Goal: Check status: Check status

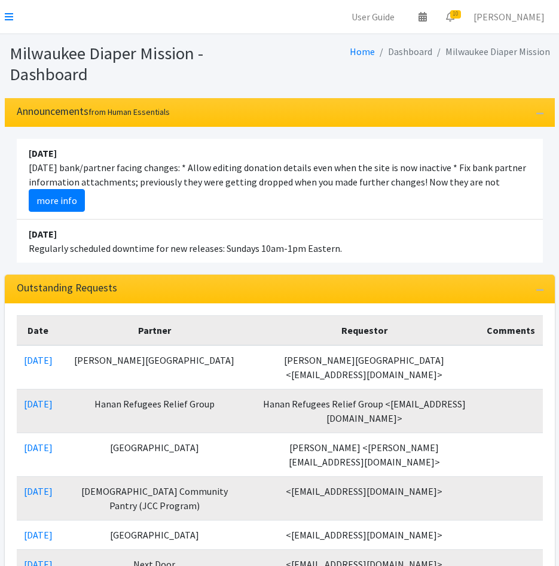
click at [4, 15] on nav "User Guide 0 Pick-ups remaining this week View Calendar 10 10 Requests 0 Partne…" at bounding box center [279, 17] width 559 height 34
click at [10, 13] on icon at bounding box center [9, 17] width 8 height 10
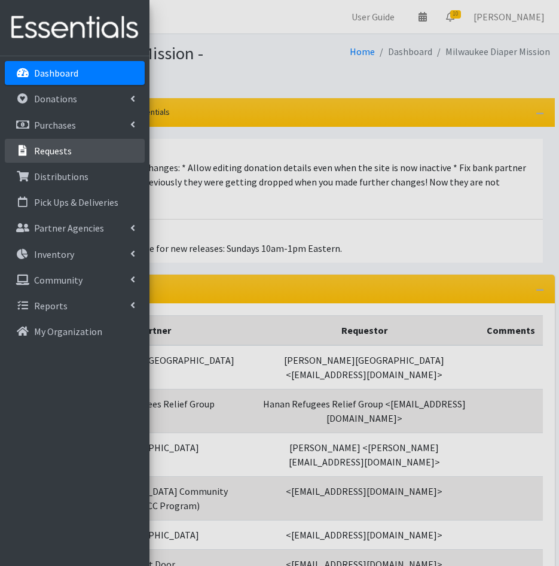
click at [54, 147] on p "Requests" at bounding box center [53, 151] width 38 height 12
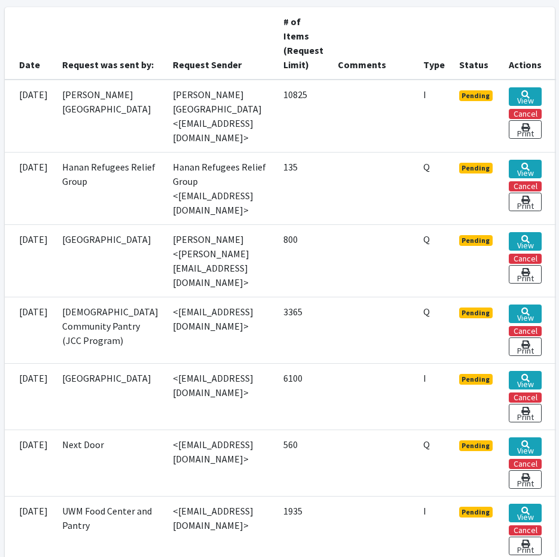
scroll to position [419, 0]
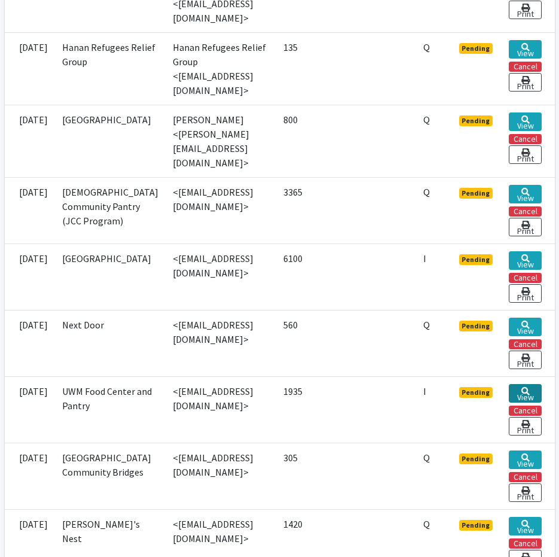
click at [542, 384] on link "View" at bounding box center [525, 393] width 33 height 19
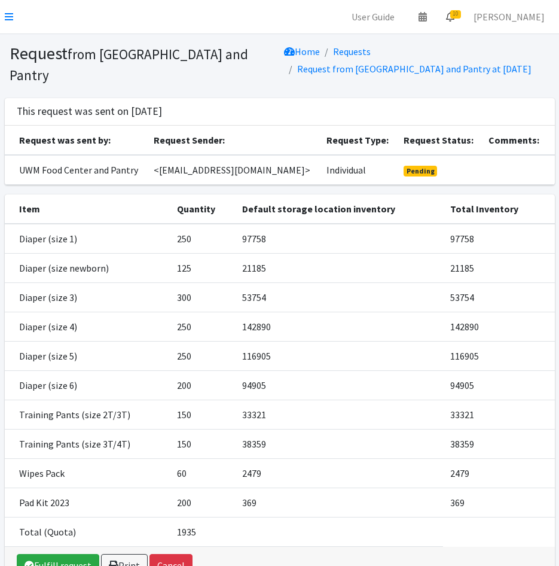
click at [461, 17] on span "10" at bounding box center [455, 14] width 11 height 8
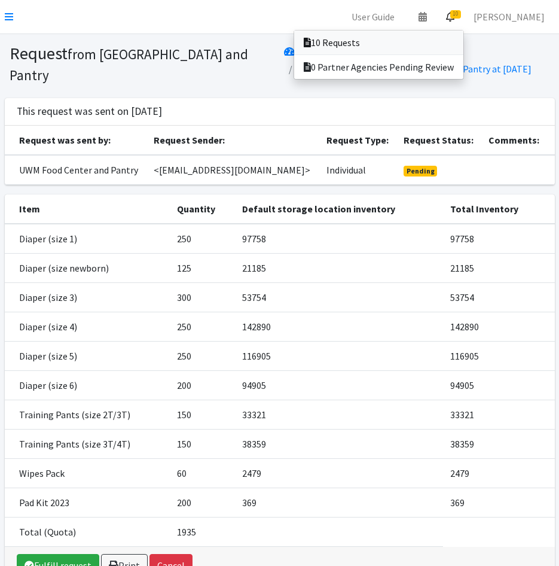
click at [444, 52] on link "10 Requests" at bounding box center [378, 42] width 169 height 24
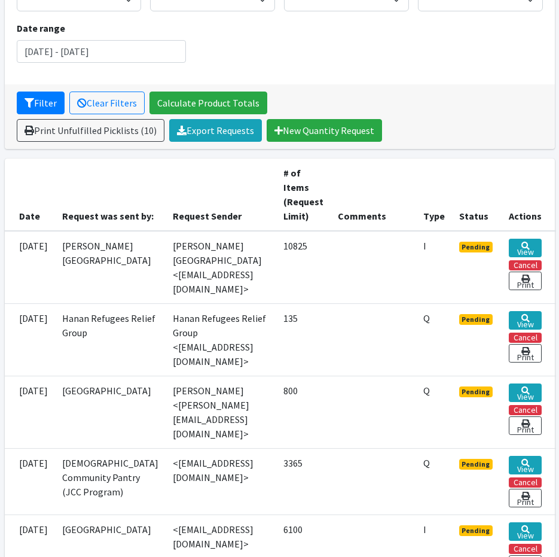
scroll to position [179, 0]
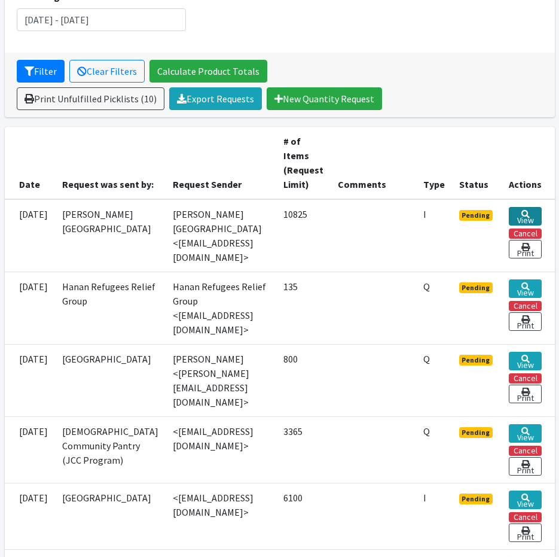
click at [542, 213] on link "View" at bounding box center [525, 216] width 33 height 19
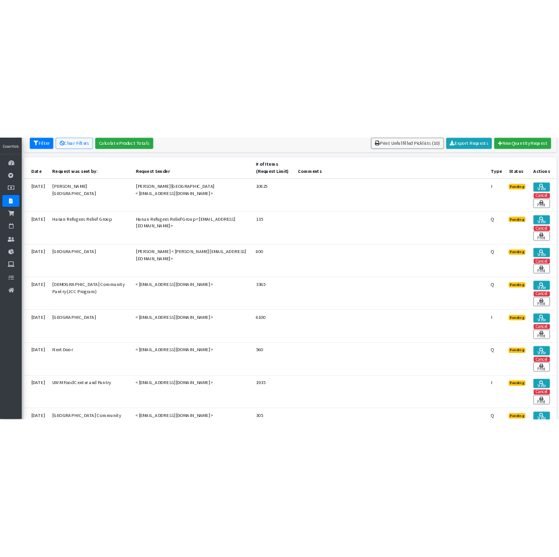
scroll to position [274, 0]
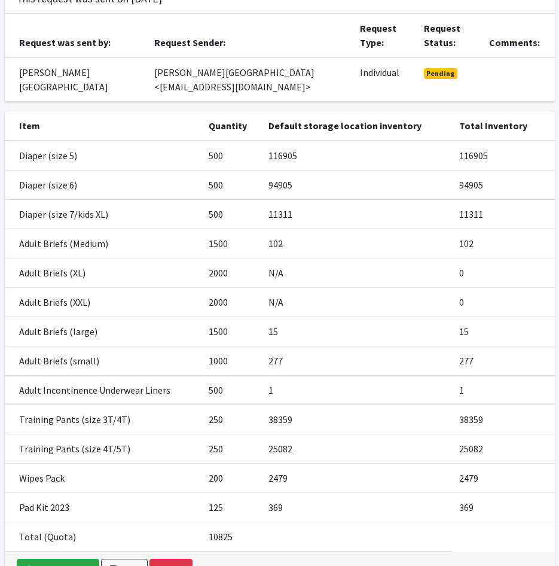
scroll to position [182, 0]
